Goal: Information Seeking & Learning: Learn about a topic

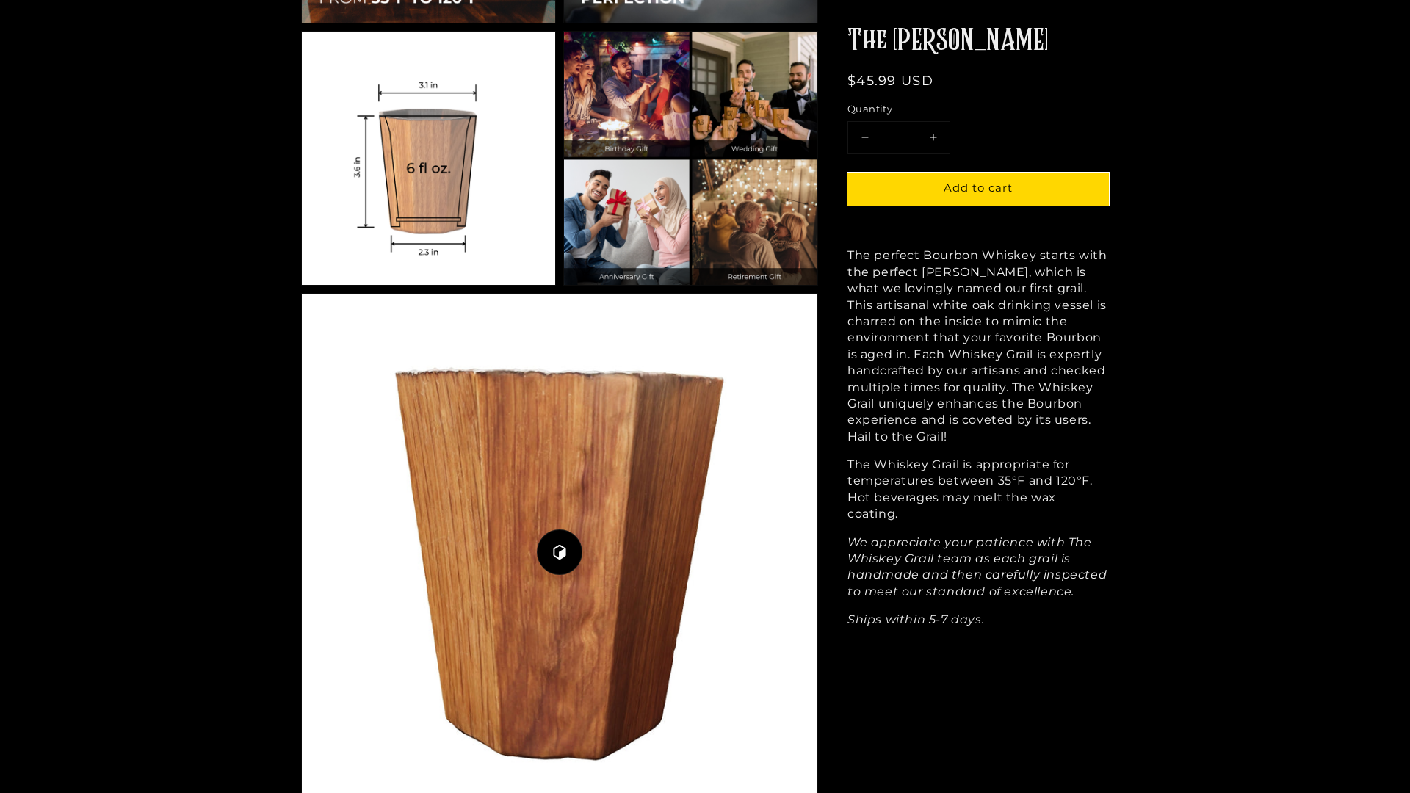
scroll to position [1944, 0]
